Goal: Find specific page/section: Find specific page/section

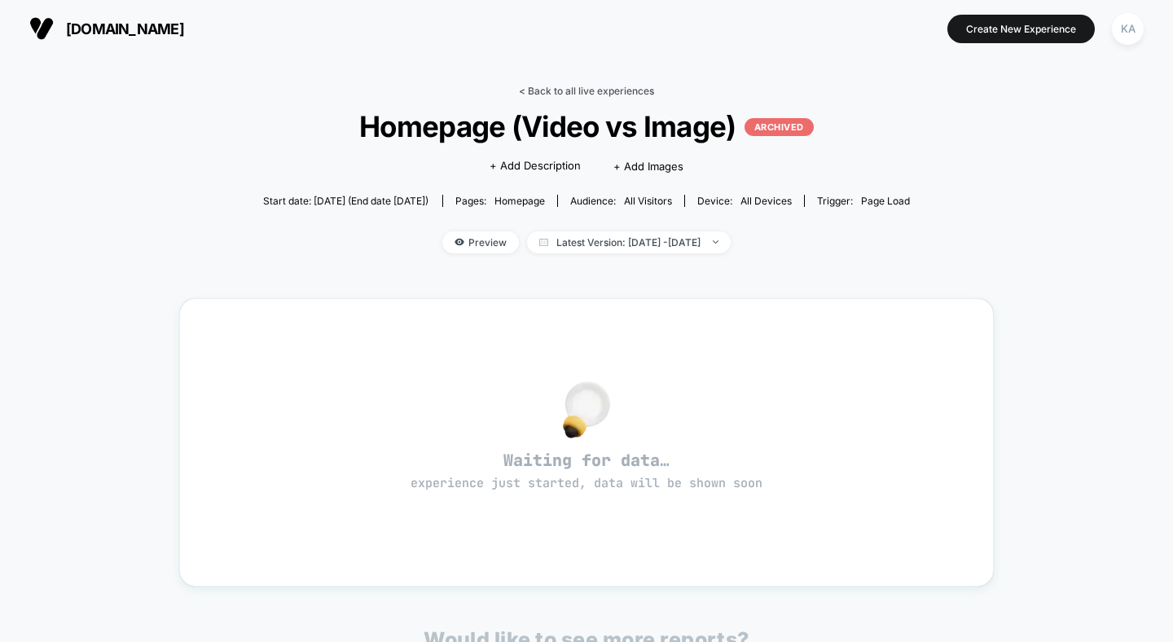
click at [597, 89] on link "< Back to all live experiences" at bounding box center [586, 91] width 135 height 12
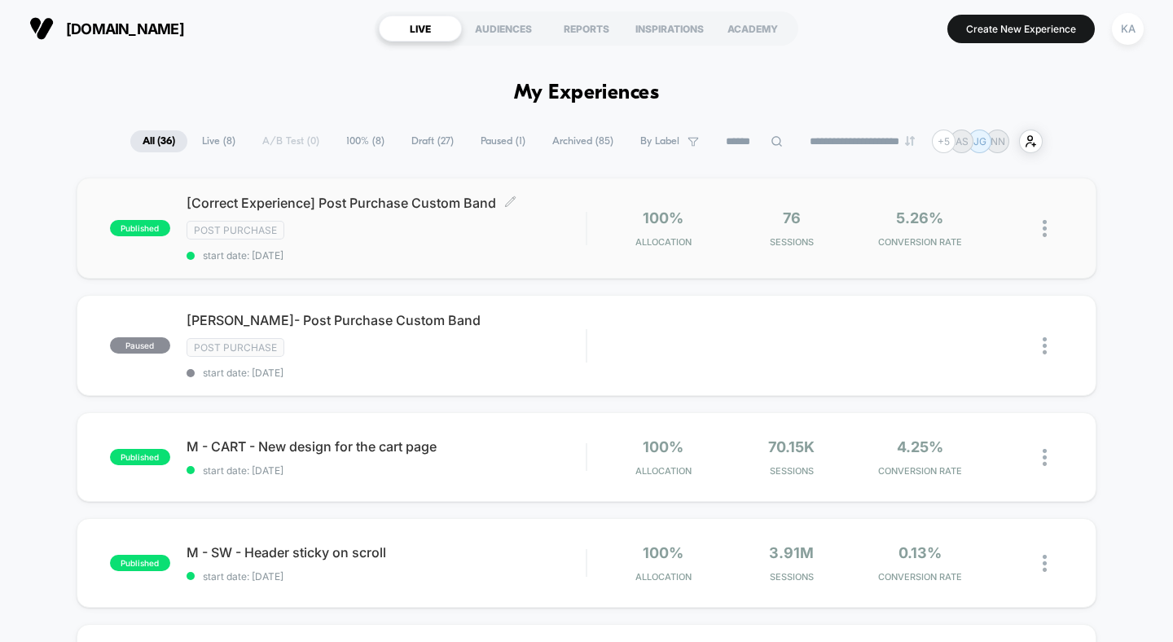
click at [407, 206] on span "[Correct Experience] Post Purchase Custom Band Click to edit experience details" at bounding box center [387, 203] width 400 height 16
